Goal: Transaction & Acquisition: Book appointment/travel/reservation

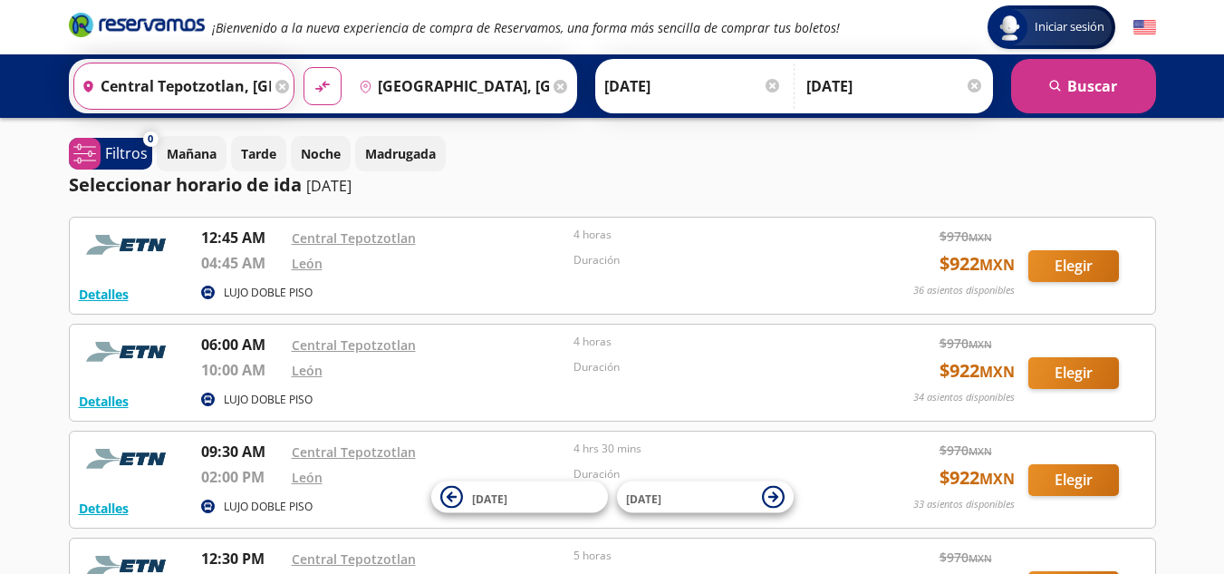
click at [178, 87] on input "Central Tepotzotlan, [GEOGRAPHIC_DATA]" at bounding box center [173, 85] width 198 height 45
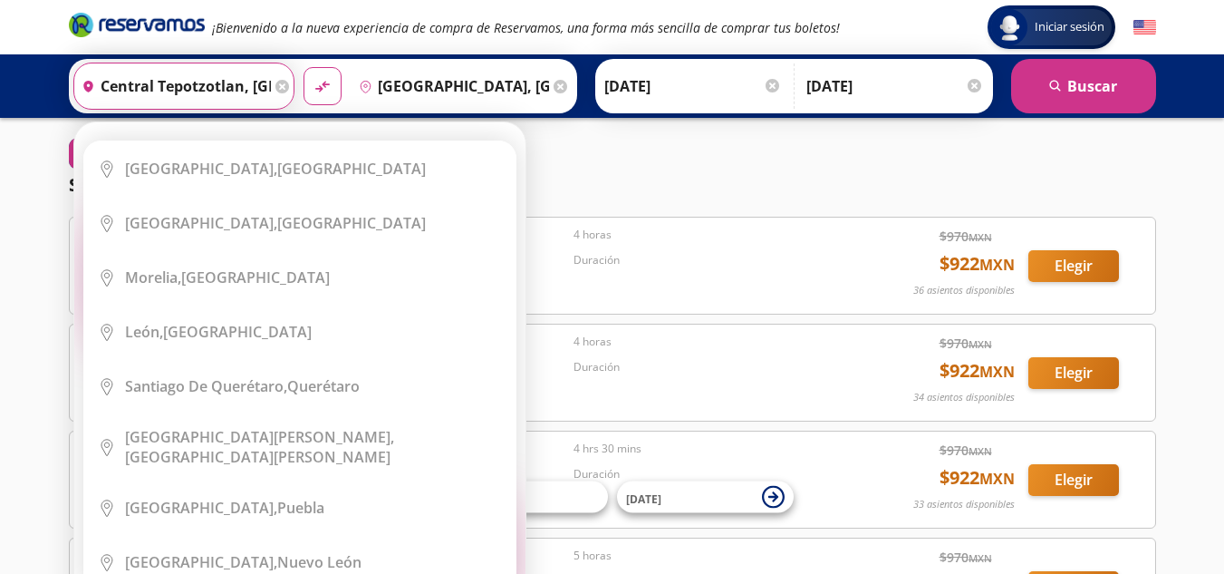
click at [276, 81] on icon at bounding box center [283, 87] width 14 height 14
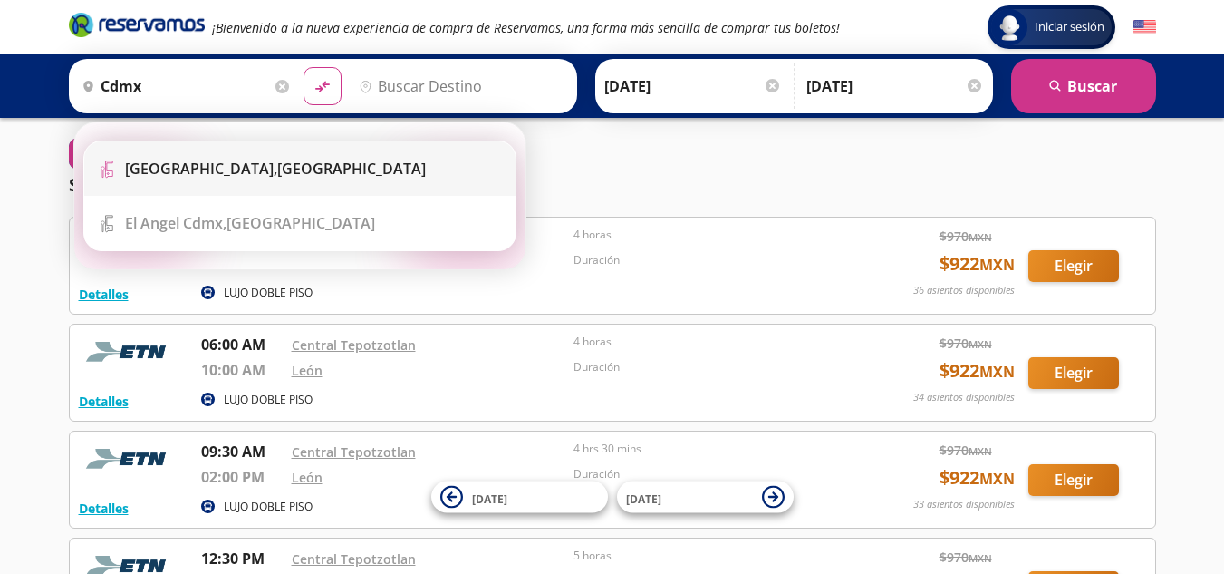
click at [272, 176] on div "[GEOGRAPHIC_DATA], [GEOGRAPHIC_DATA]" at bounding box center [275, 169] width 301 height 20
type input "[GEOGRAPHIC_DATA], [GEOGRAPHIC_DATA]"
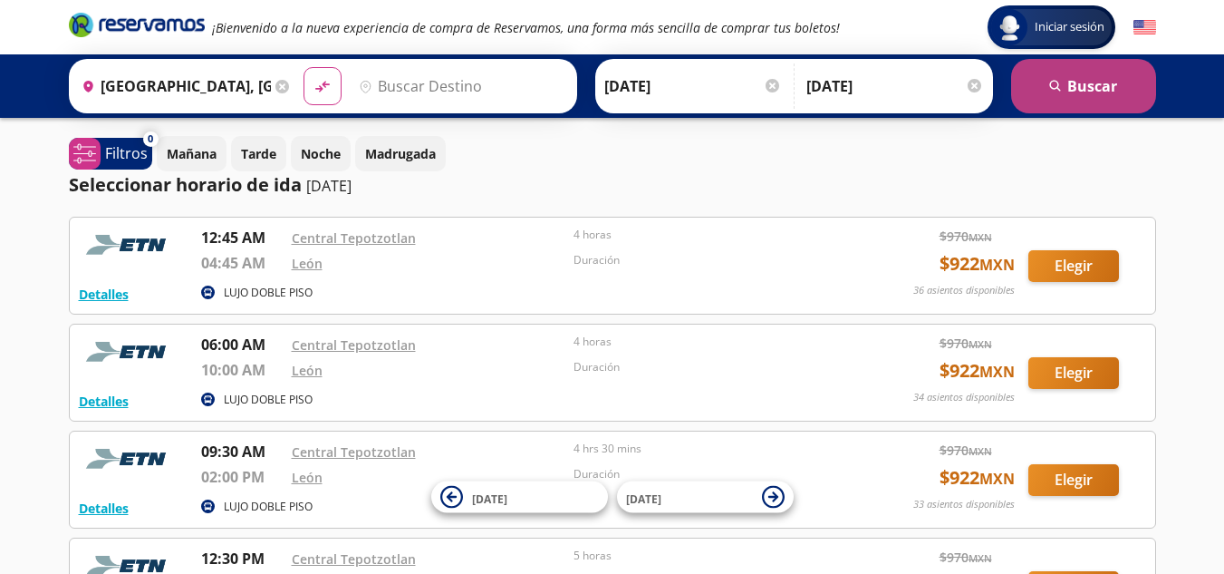
click at [1075, 87] on button "search [GEOGRAPHIC_DATA]" at bounding box center [1083, 86] width 145 height 54
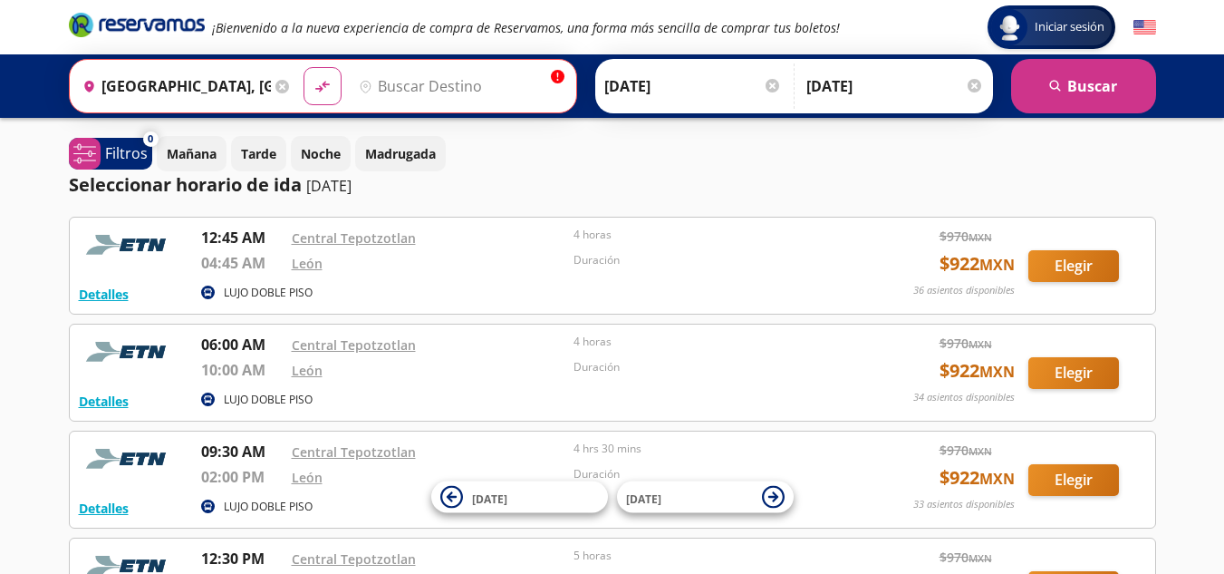
click at [454, 68] on input "Destino" at bounding box center [459, 85] width 215 height 45
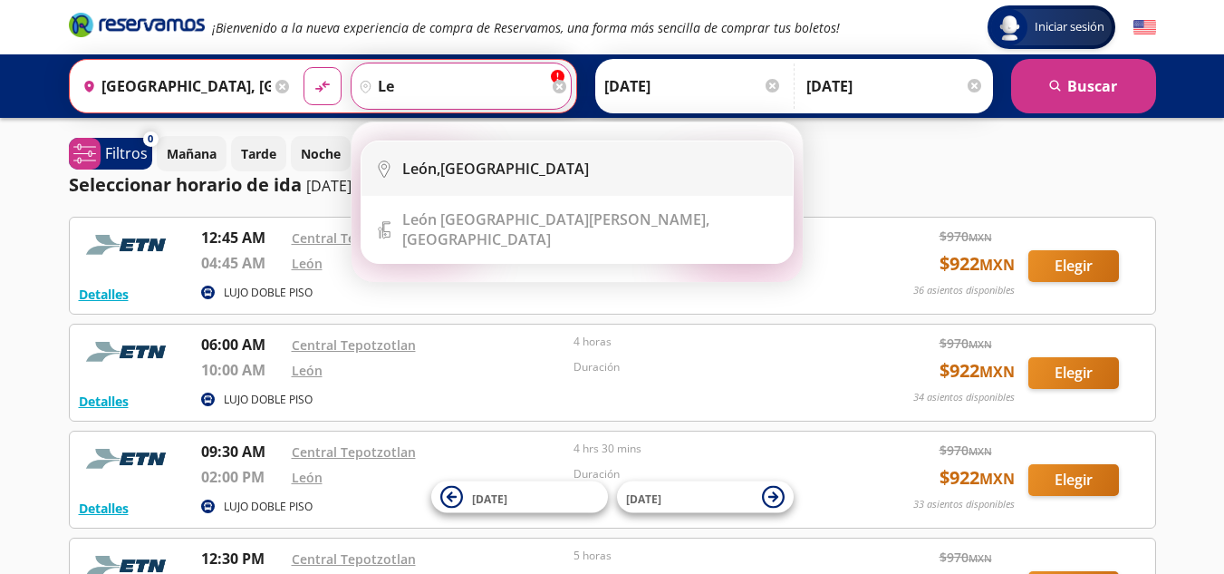
click at [470, 171] on div "[GEOGRAPHIC_DATA], [GEOGRAPHIC_DATA]" at bounding box center [495, 169] width 187 height 20
type input "[GEOGRAPHIC_DATA], [GEOGRAPHIC_DATA]"
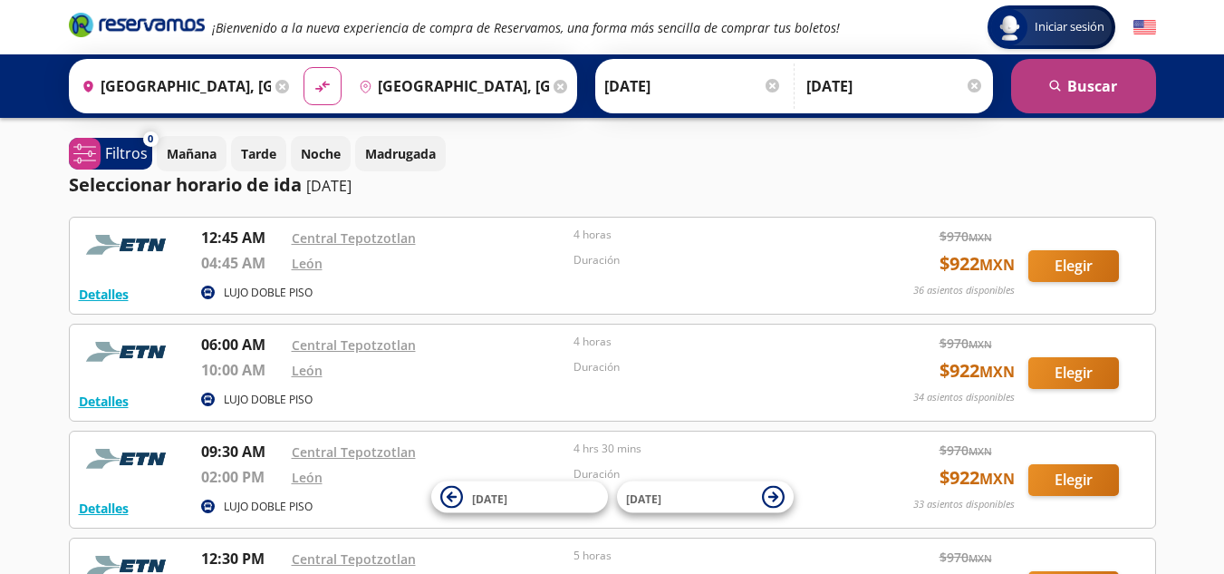
click at [1116, 85] on button "search [GEOGRAPHIC_DATA]" at bounding box center [1083, 86] width 145 height 54
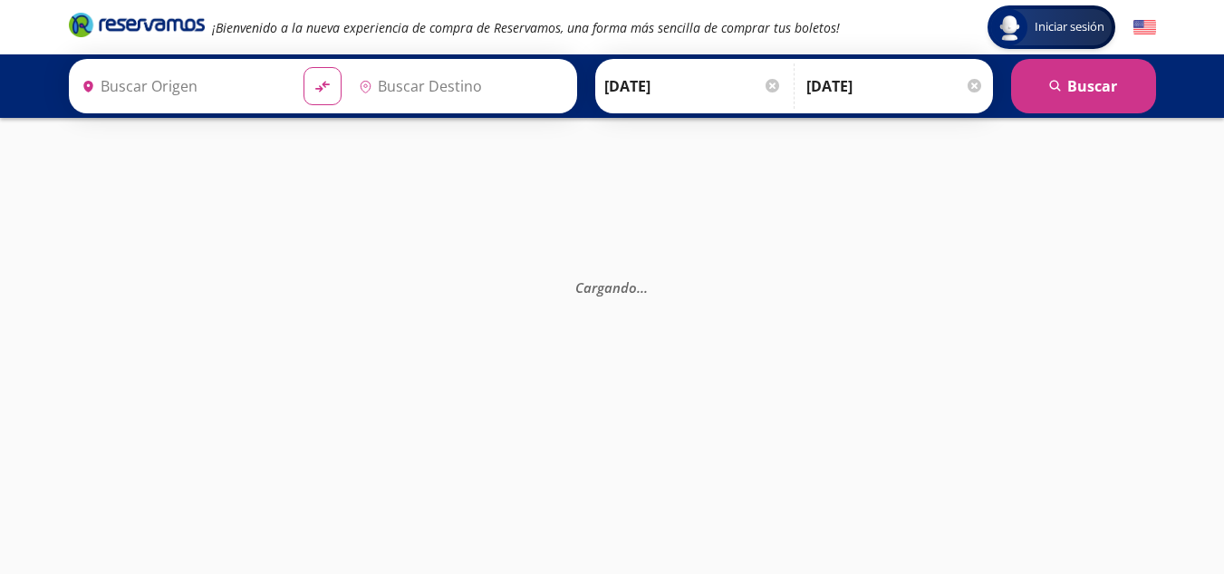
type input "[GEOGRAPHIC_DATA], [GEOGRAPHIC_DATA]"
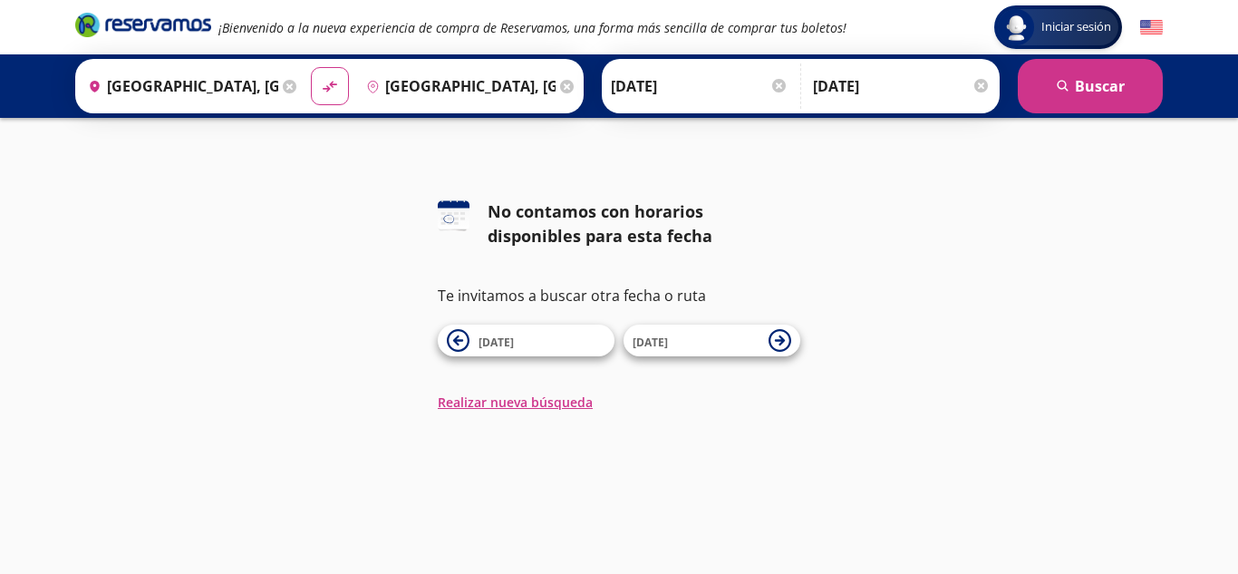
click at [255, 76] on input "[GEOGRAPHIC_DATA], [GEOGRAPHIC_DATA]" at bounding box center [180, 85] width 198 height 45
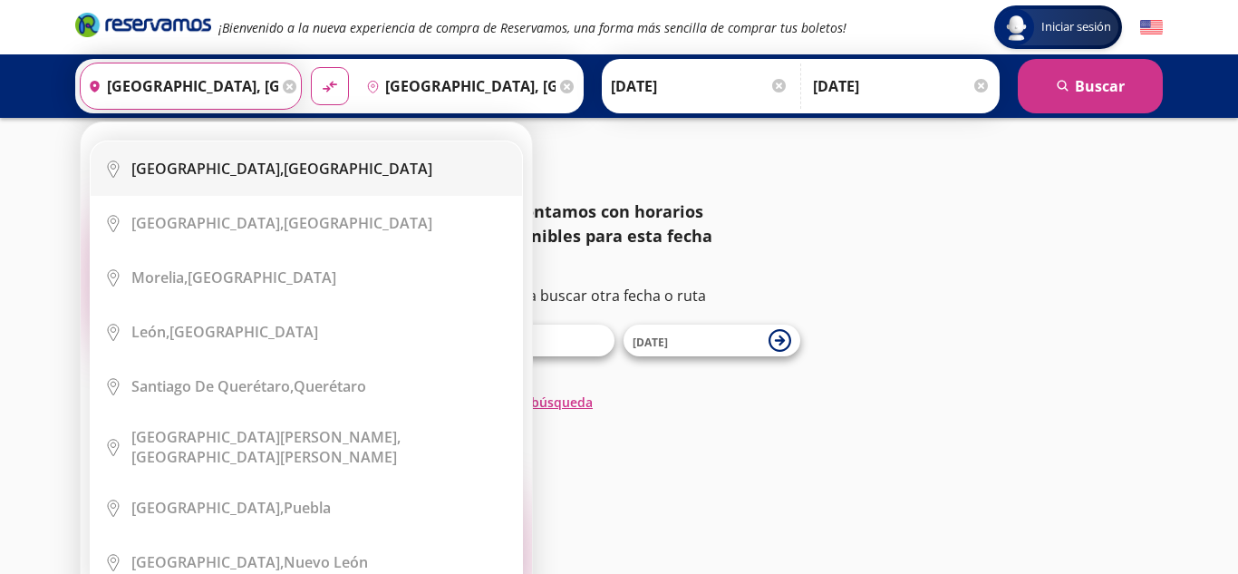
click at [281, 172] on div "[GEOGRAPHIC_DATA], [GEOGRAPHIC_DATA]" at bounding box center [281, 169] width 301 height 20
type input "[GEOGRAPHIC_DATA], [GEOGRAPHIC_DATA]"
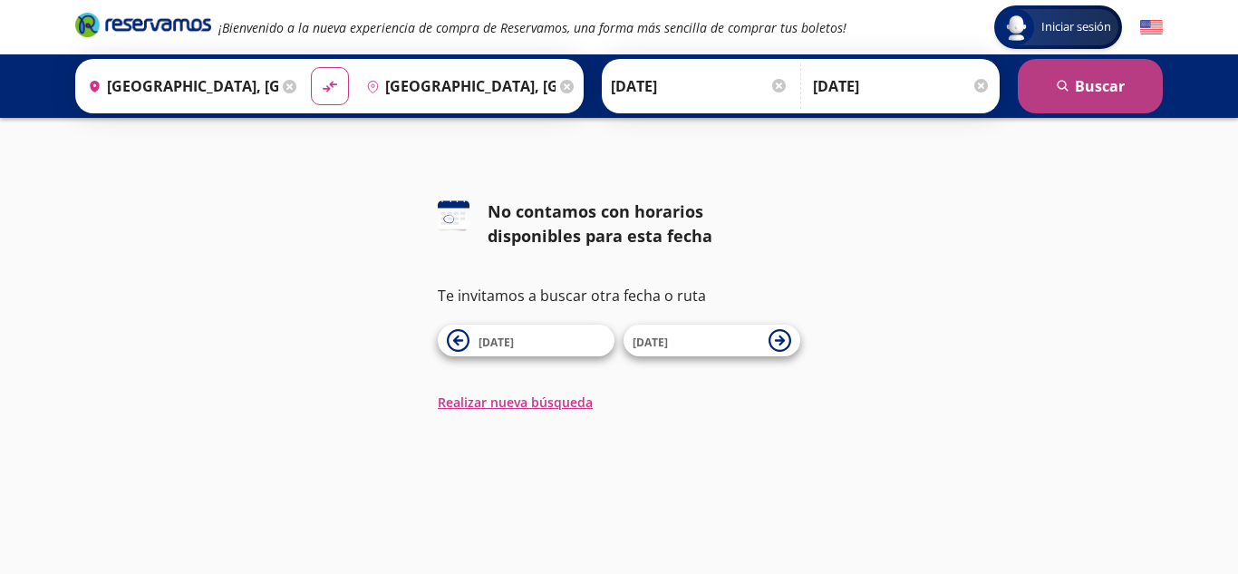
click at [1053, 100] on button "search [GEOGRAPHIC_DATA]" at bounding box center [1090, 86] width 145 height 54
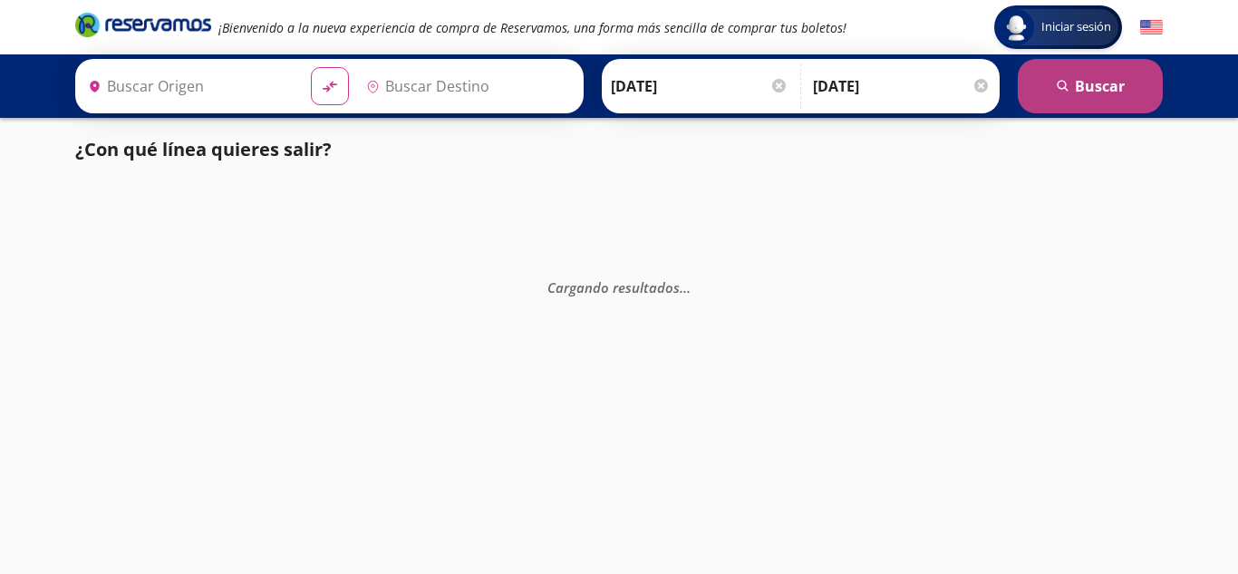
type input "[GEOGRAPHIC_DATA], [GEOGRAPHIC_DATA]"
